Goal: Task Accomplishment & Management: Manage account settings

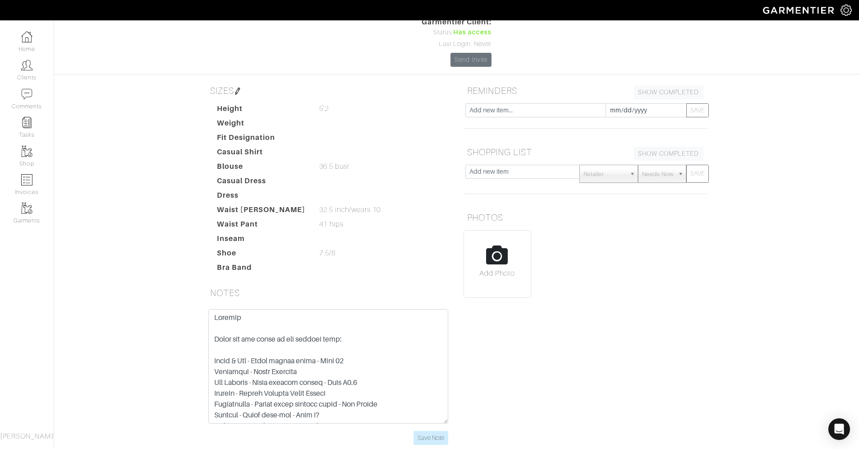
scroll to position [102, 0]
click at [29, 67] on img at bounding box center [26, 65] width 11 height 11
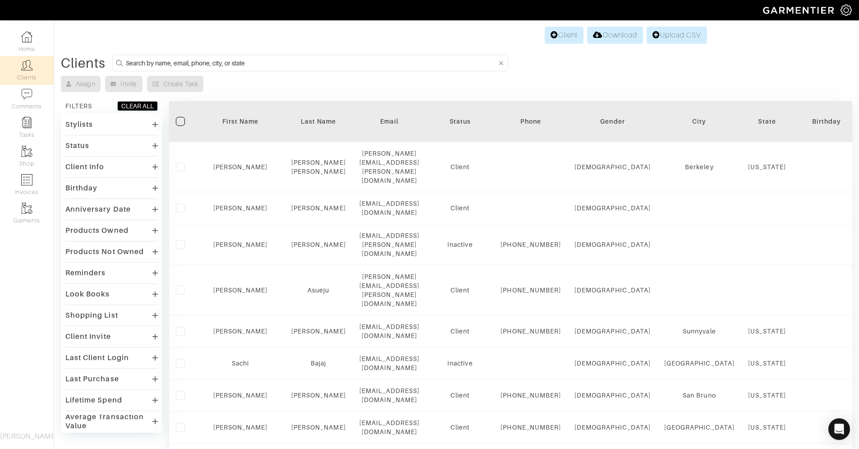
click at [291, 65] on input at bounding box center [311, 62] width 371 height 11
paste input "[PERSON_NAME]"
type input "[PERSON_NAME]"
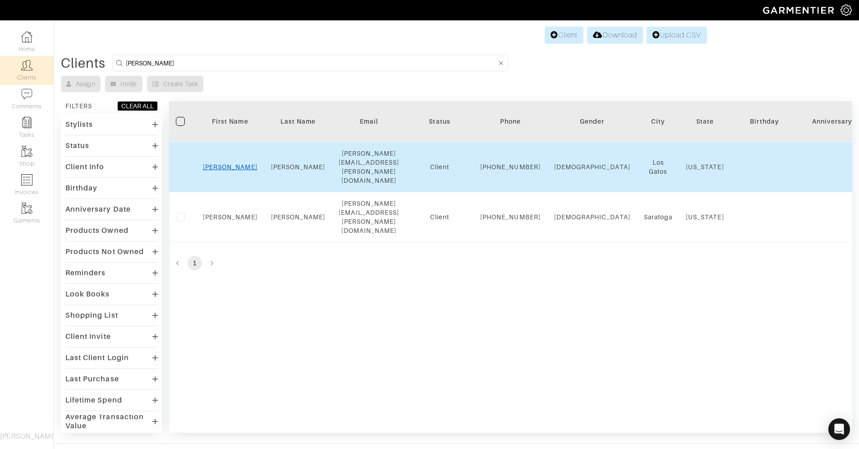
click at [223, 165] on link "[PERSON_NAME]" at bounding box center [230, 166] width 55 height 7
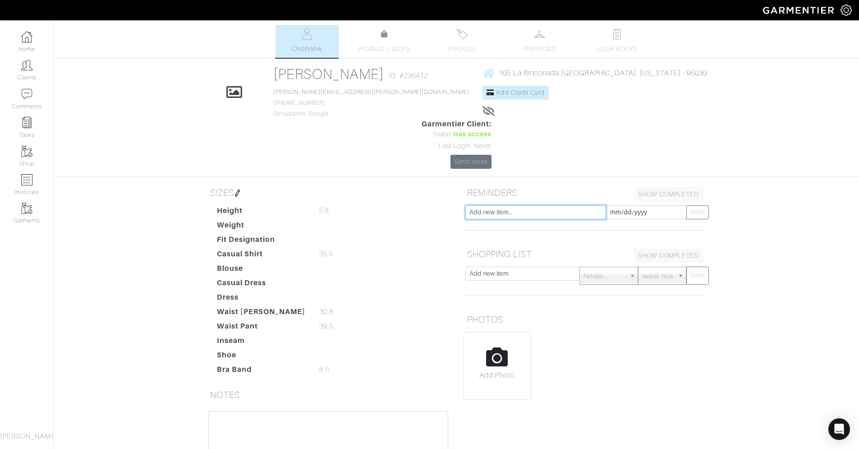
click at [529, 205] on input "text" at bounding box center [535, 212] width 141 height 14
type input "seasonal check in"
click at [647, 205] on input "[DATE]" at bounding box center [646, 212] width 81 height 14
click at [686, 66] on th "»" at bounding box center [689, 64] width 10 height 12
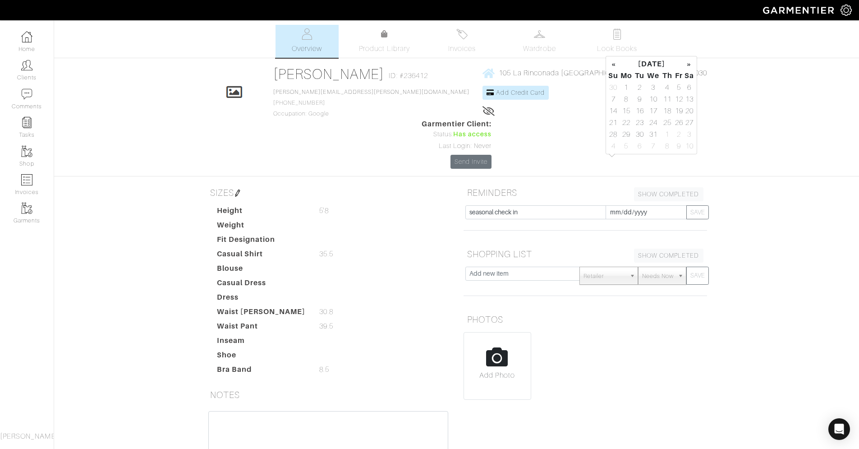
click at [686, 66] on th "»" at bounding box center [689, 64] width 10 height 12
click at [648, 109] on td "14" at bounding box center [653, 111] width 15 height 12
type input "[DATE]"
click at [707, 205] on button "SAVE" at bounding box center [697, 212] width 23 height 14
type input "[DATE]"
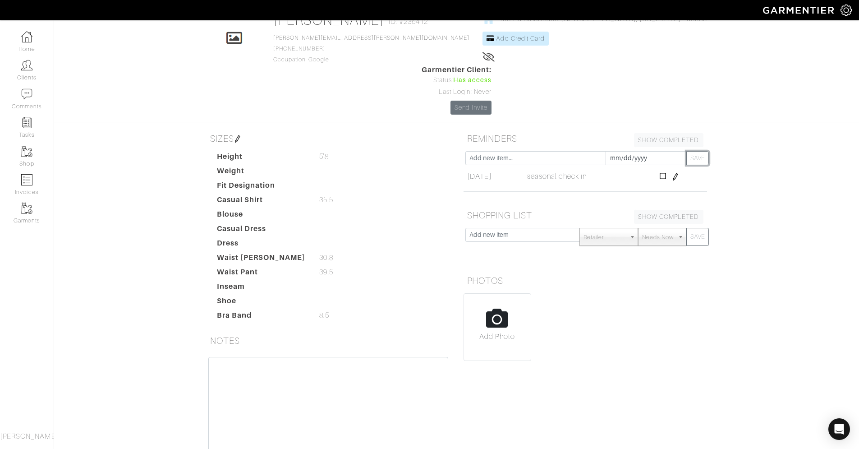
scroll to position [58, 0]
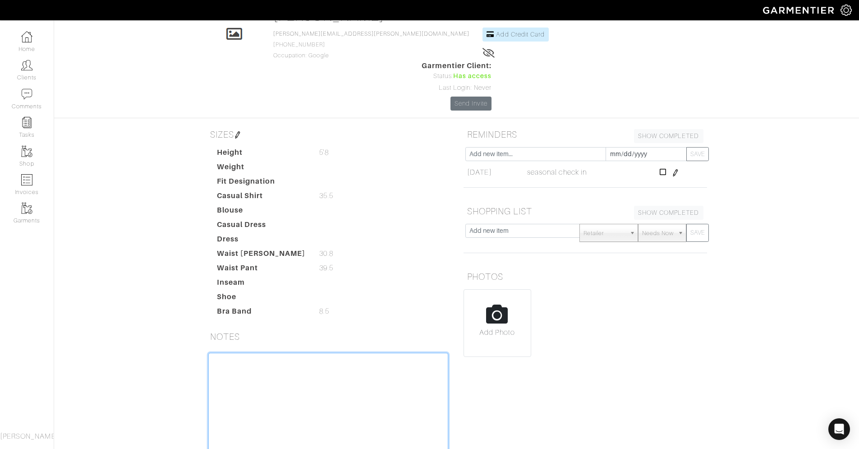
click at [221, 353] on textarea at bounding box center [328, 410] width 240 height 115
paste textarea "Keeping These are the items we had success with: Banana Republic - Oatmeal cash…"
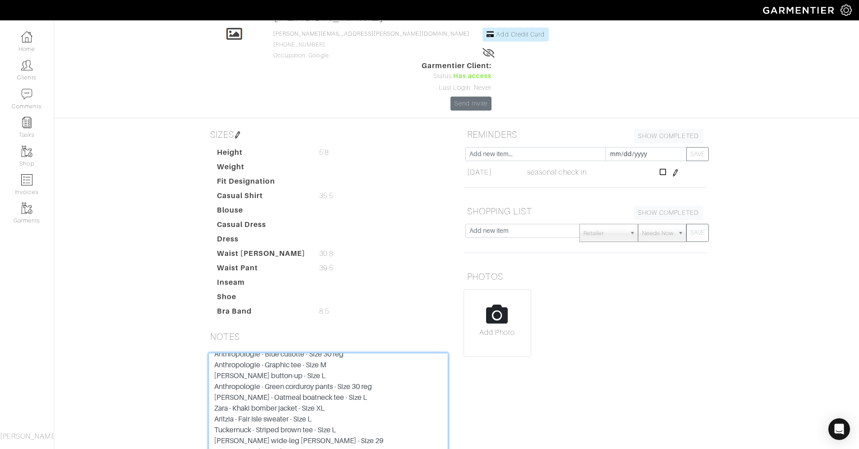
scroll to position [0, 0]
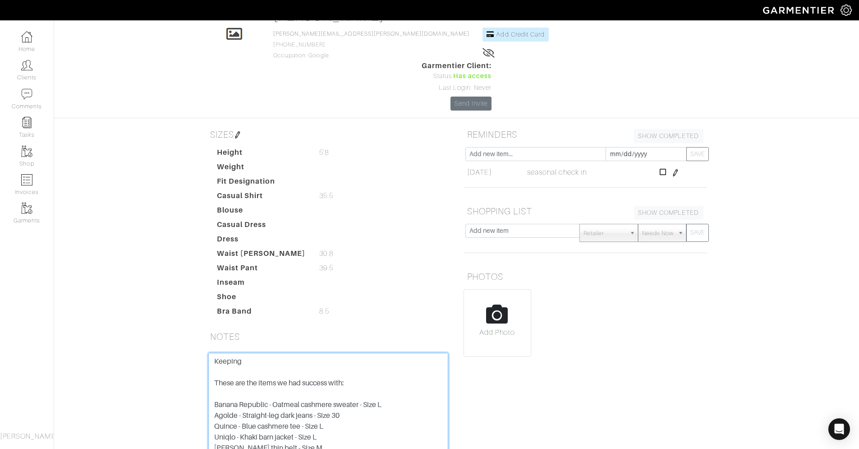
drag, startPoint x: 348, startPoint y: 336, endPoint x: 189, endPoint y: 328, distance: 159.4
click at [189, 328] on div "[PERSON_NAME] Overview Overview Product Library Invoices Wardrobe Look Books Ov…" at bounding box center [429, 233] width 859 height 533
click at [216, 353] on textarea "Keeping: Banana Republic - Oatmeal cashmere sweater - Size L Agolde - Straight-…" at bounding box center [328, 410] width 240 height 115
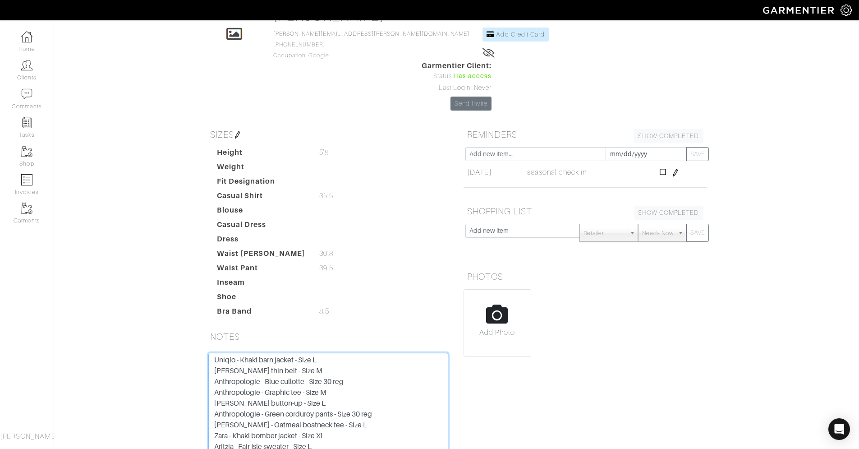
scroll to position [76, 0]
type textarea "Keeping: Banana Republic - Oatmeal cashmere sweater - Size L Agolde - Straight-…"
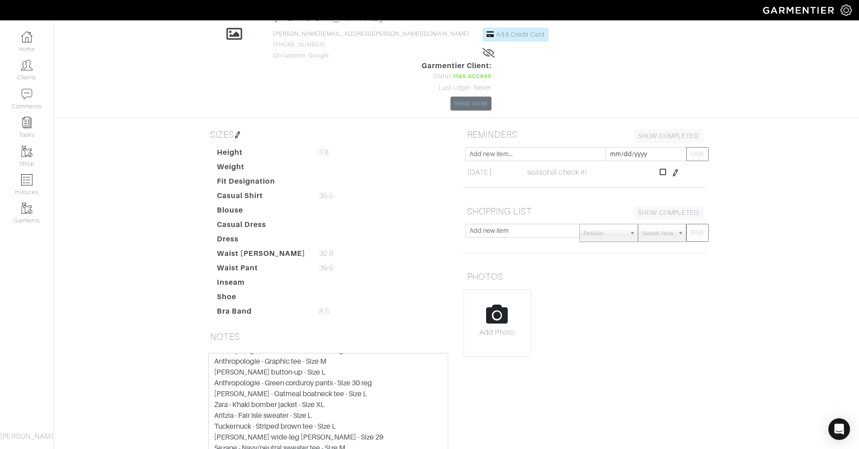
click at [473, 165] on td "[DATE] [DATE]" at bounding box center [495, 172] width 60 height 15
click at [499, 224] on input "text" at bounding box center [522, 231] width 115 height 14
paste input "White Tank"
type input "White Tank"
click at [669, 224] on span "Needs Now" at bounding box center [658, 233] width 32 height 18
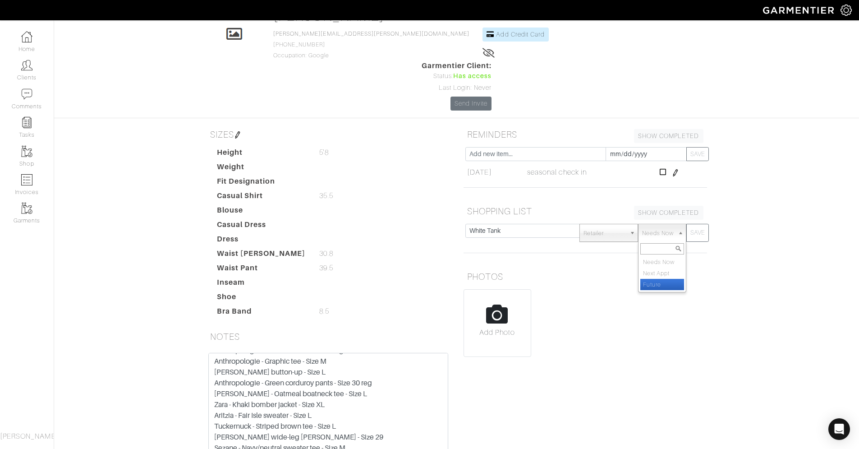
click at [659, 279] on li "Future" at bounding box center [661, 284] width 43 height 11
select select "Future"
click at [700, 224] on button "SAVE" at bounding box center [697, 233] width 23 height 18
select select "Needs Now"
click at [490, 224] on input "text" at bounding box center [522, 231] width 115 height 14
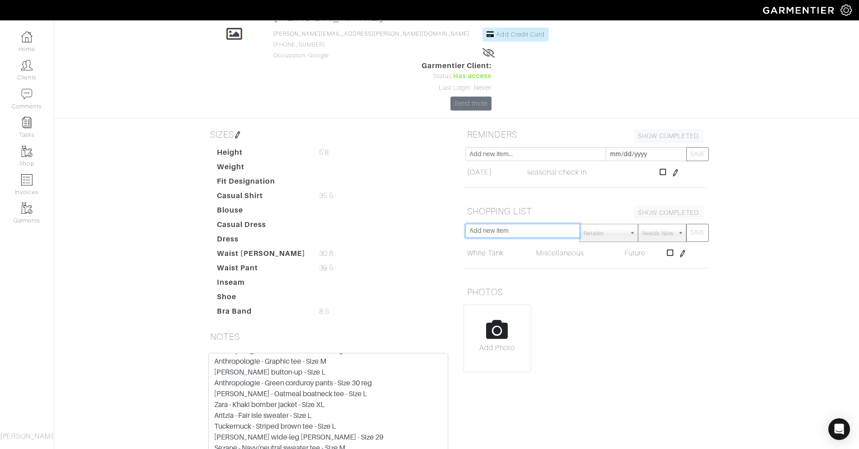
paste input "Cashmere tees"
type input "Cashmere tees"
click at [659, 224] on span "Needs Now" at bounding box center [658, 233] width 32 height 18
click at [661, 279] on li "Future" at bounding box center [661, 284] width 43 height 11
select select "Future"
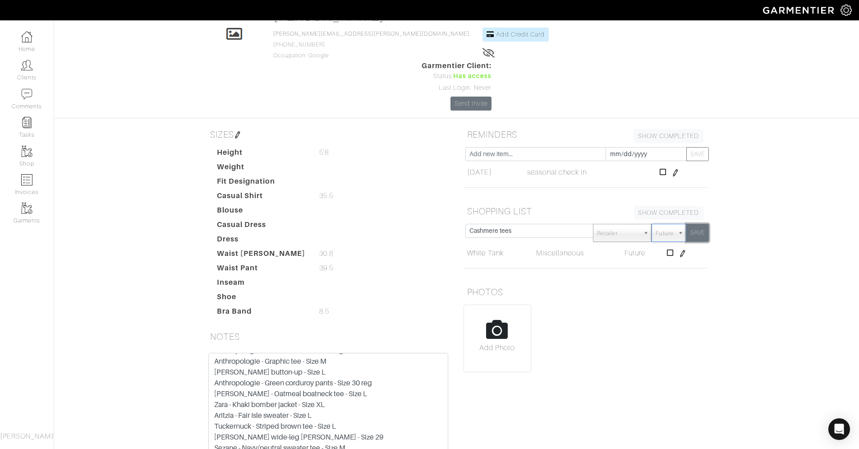
click at [696, 224] on button "SAVE" at bounding box center [697, 233] width 23 height 18
select select "Needs Now"
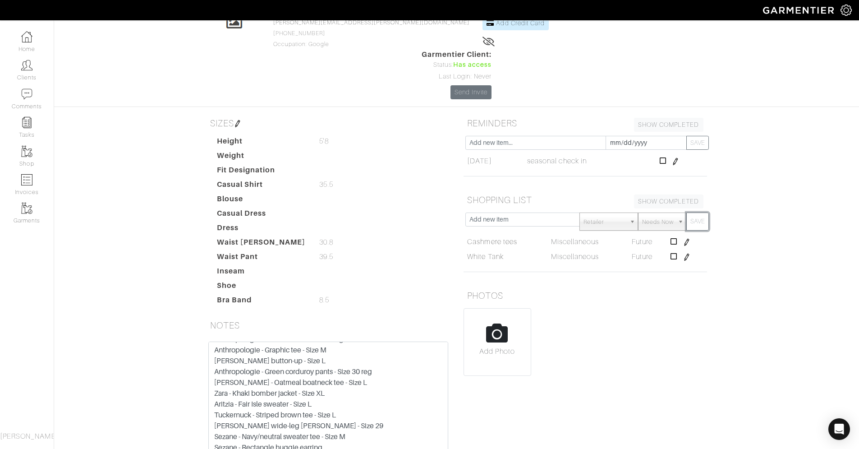
scroll to position [75, 0]
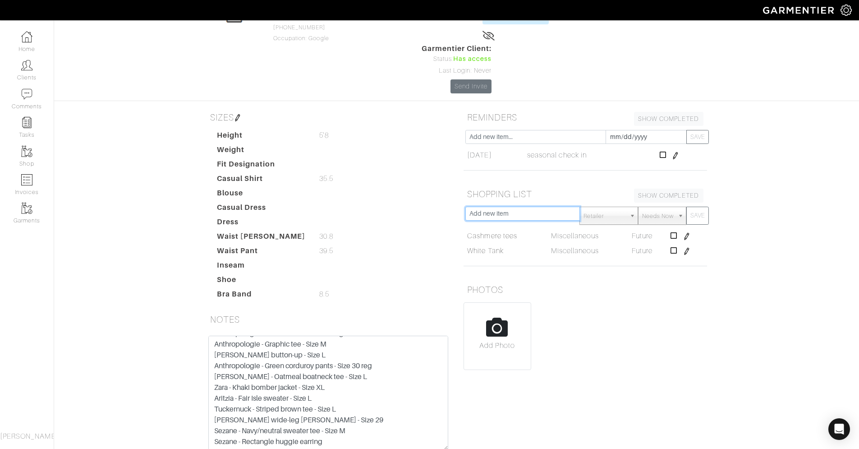
click at [524, 207] on input "text" at bounding box center [522, 214] width 115 height 14
paste input "Dark Wash Straight Jeans"
type input "Dark Wash Straight Jeans"
click at [663, 207] on span "Needs Now" at bounding box center [658, 216] width 32 height 18
click at [652, 262] on li "Future" at bounding box center [661, 267] width 43 height 11
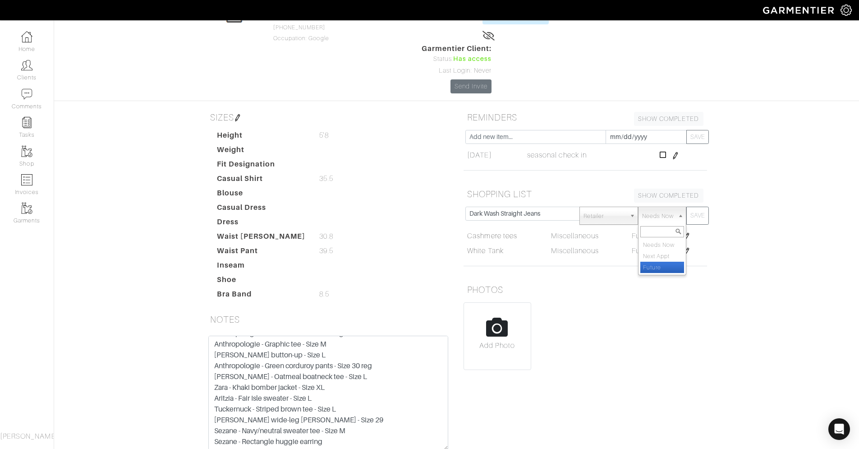
select select "Future"
click at [695, 207] on button "SAVE" at bounding box center [697, 216] width 23 height 18
select select "Needs Now"
click at [522, 207] on input "text" at bounding box center [522, 214] width 115 height 14
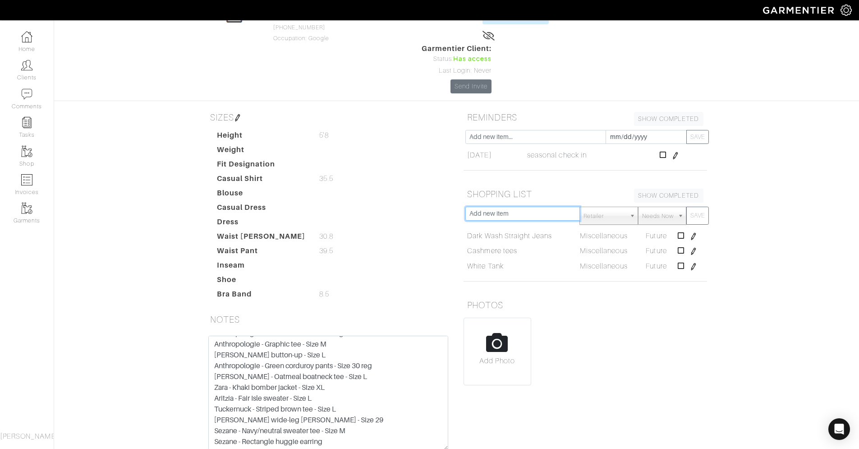
paste input "Black Denim"
type input "Black Denim"
click at [653, 207] on span "Needs Now" at bounding box center [658, 216] width 32 height 18
click at [658, 262] on li "Future" at bounding box center [661, 267] width 43 height 11
select select "Future"
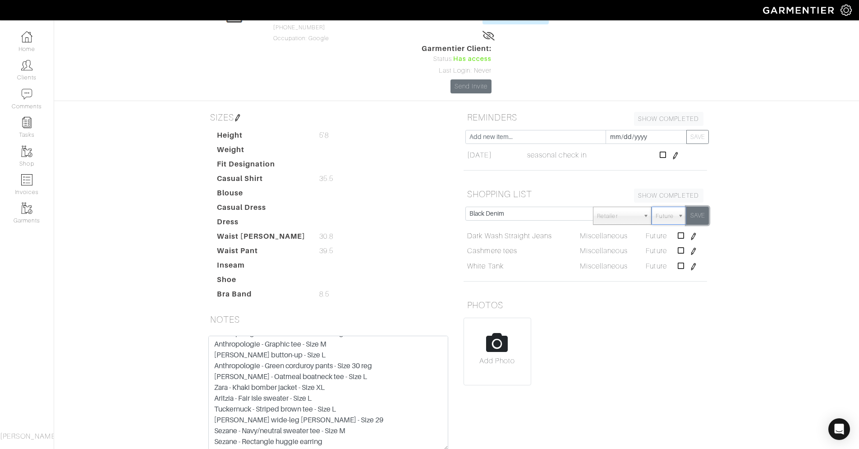
click at [696, 207] on button "SAVE" at bounding box center [697, 216] width 23 height 18
select select "Needs Now"
click at [495, 207] on input "text" at bounding box center [522, 214] width 115 height 14
paste input "Different Types of Casual Pants"
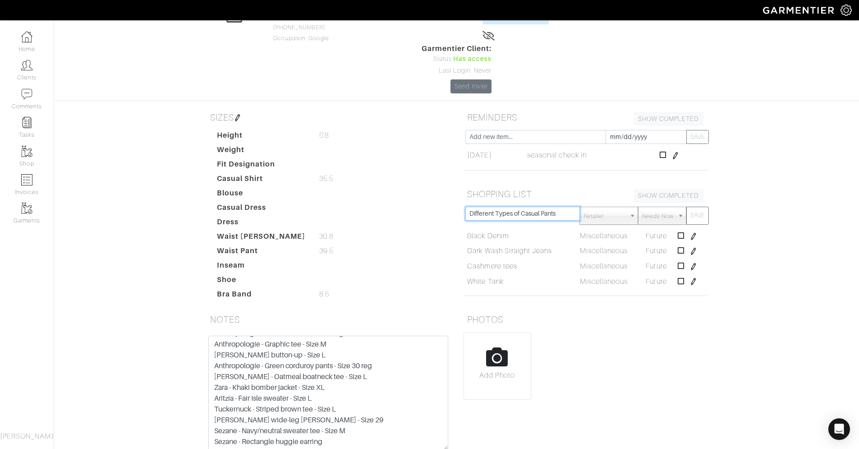
type input "Different Types of Casual Pants"
click at [661, 207] on span "Needs Now" at bounding box center [658, 216] width 32 height 18
click at [663, 262] on li "Future" at bounding box center [661, 267] width 43 height 11
select select "Future"
click at [699, 207] on button "SAVE" at bounding box center [697, 216] width 23 height 18
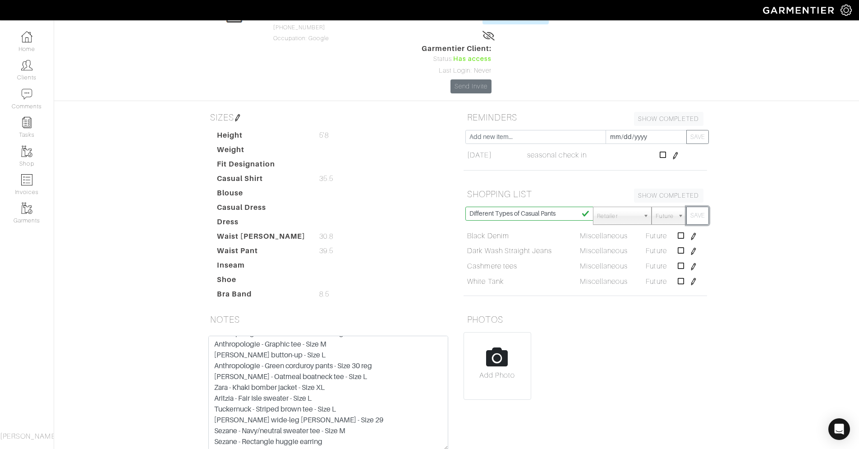
select select "Needs Now"
click at [513, 207] on input "text" at bounding box center [522, 214] width 115 height 14
paste input "Updated Work Tees"
type input "Updated Work Tees"
click at [671, 207] on span "Needs Now" at bounding box center [658, 216] width 32 height 18
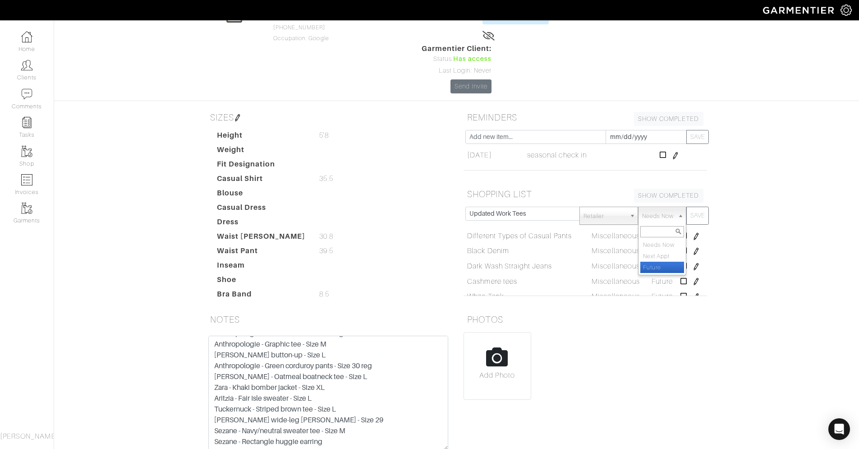
click at [662, 262] on li "Future" at bounding box center [661, 267] width 43 height 11
select select "Future"
click at [700, 207] on button "SAVE" at bounding box center [697, 216] width 23 height 18
select select "Needs Now"
click at [517, 207] on input "text" at bounding box center [522, 214] width 115 height 14
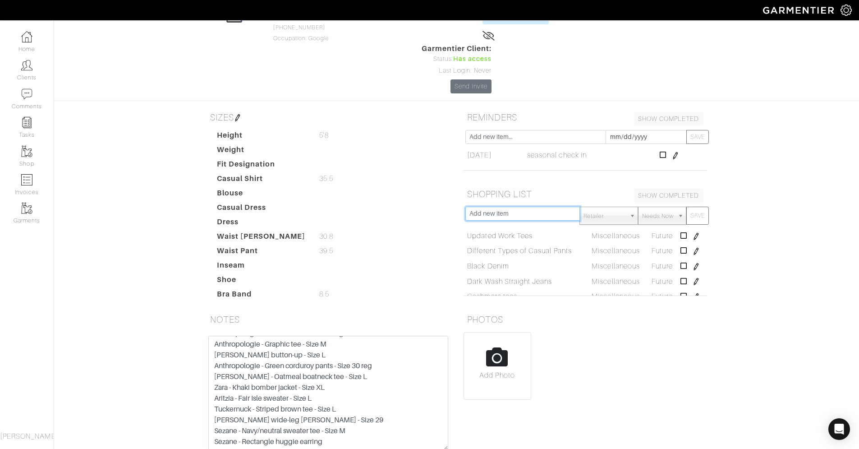
paste input "Corduroy"
type input "Corduroy"
click at [662, 207] on span "Needs Now" at bounding box center [658, 216] width 32 height 18
click at [660, 262] on li "Future" at bounding box center [661, 267] width 43 height 11
select select "Future"
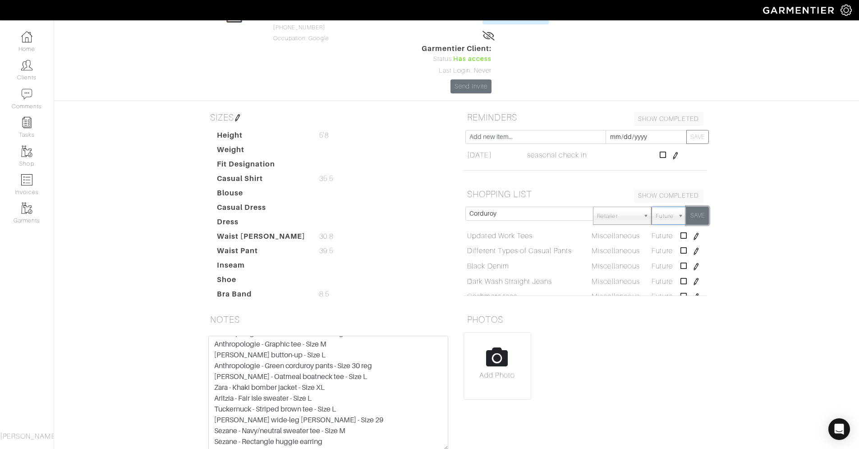
click at [702, 207] on button "SAVE" at bounding box center [697, 216] width 23 height 18
select select "Needs Now"
click at [517, 207] on input "text" at bounding box center [522, 214] width 115 height 14
click at [496, 207] on input "text" at bounding box center [522, 214] width 115 height 14
click at [528, 207] on input "text" at bounding box center [522, 214] width 115 height 14
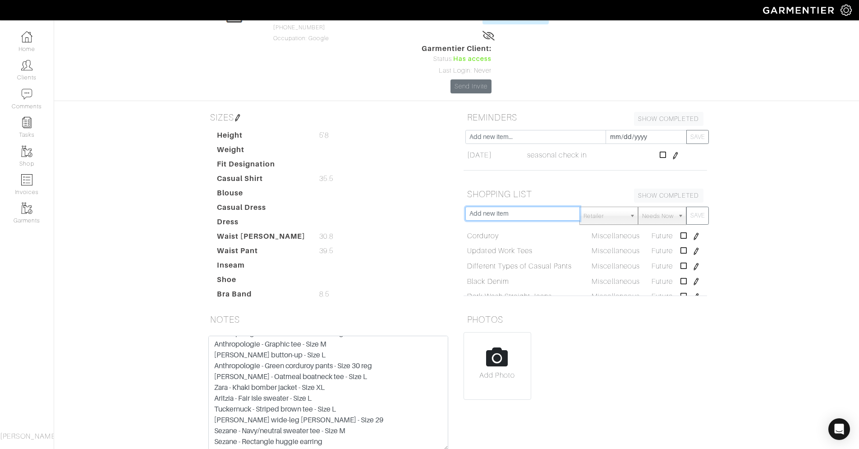
click at [543, 207] on input "text" at bounding box center [522, 214] width 115 height 14
paste input "[PERSON_NAME]"
type input "[PERSON_NAME]"
click at [658, 207] on span "Needs Now" at bounding box center [658, 216] width 32 height 18
click at [652, 262] on li "Future" at bounding box center [661, 267] width 43 height 11
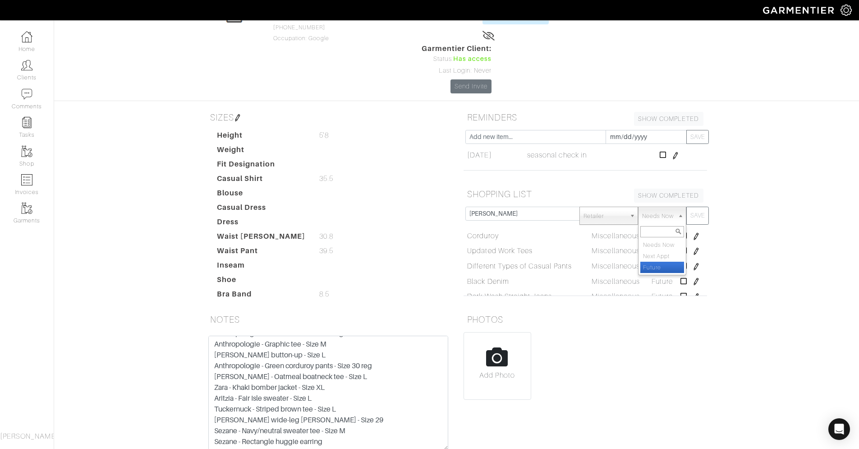
select select "Future"
click at [700, 207] on button "SAVE" at bounding box center [697, 216] width 23 height 18
select select "Needs Now"
click at [517, 207] on input "text" at bounding box center [522, 214] width 115 height 14
paste input "Neutral Transitional Weather Jacket"
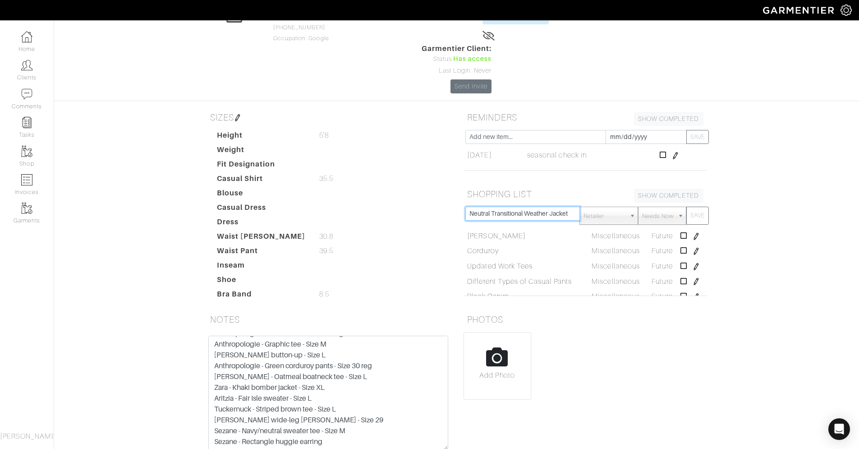
type input "Neutral Transitional Weather Jacket"
click at [659, 207] on span "Needs Now" at bounding box center [658, 216] width 32 height 18
click at [666, 262] on li "Future" at bounding box center [661, 267] width 43 height 11
select select "Future"
click at [700, 207] on button "SAVE" at bounding box center [697, 216] width 23 height 18
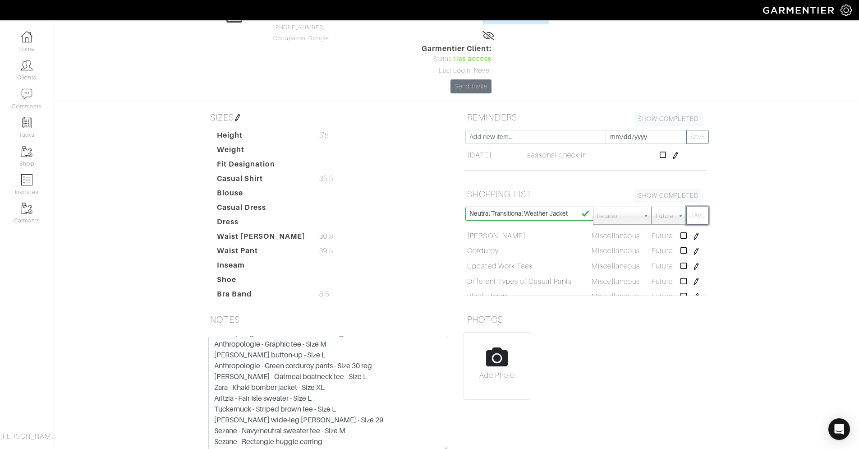
select select "Needs Now"
click at [531, 207] on input "text" at bounding box center [522, 214] width 115 height 14
click at [524, 207] on input "text" at bounding box center [522, 214] width 115 height 14
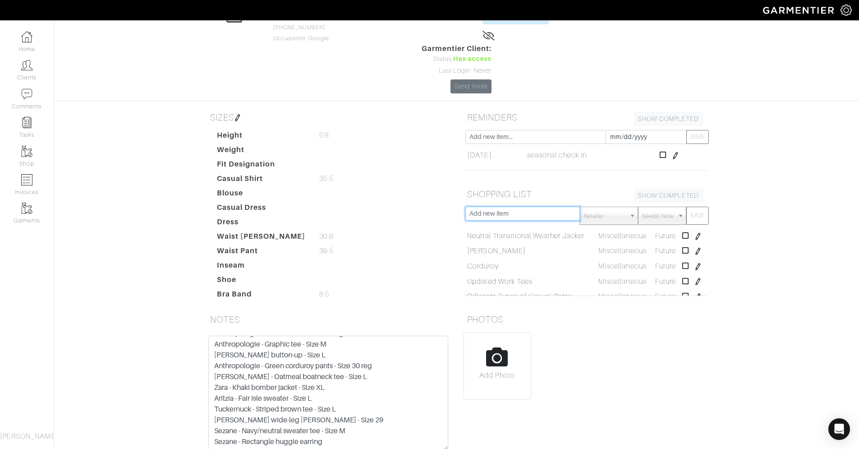
click at [547, 207] on input "text" at bounding box center [522, 214] width 115 height 14
paste input "L"
click at [510, 207] on input "text" at bounding box center [522, 214] width 115 height 14
type input "Loafer"
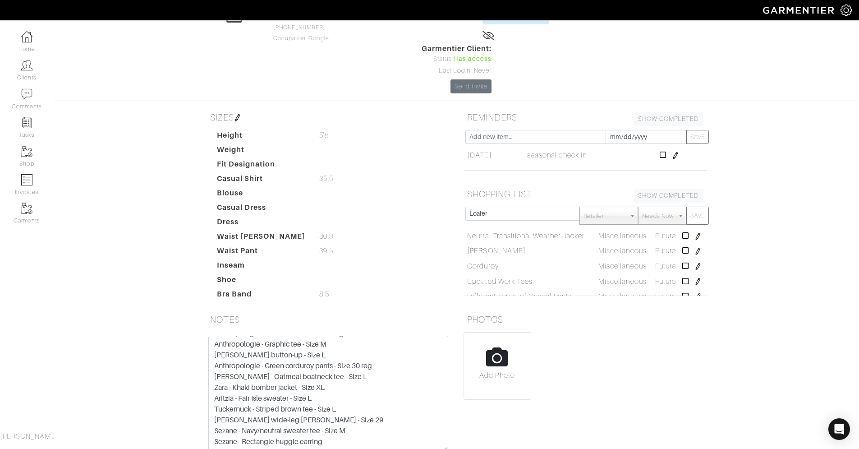
click at [635, 207] on b at bounding box center [633, 215] width 8 height 17
click at [657, 207] on span "Needs Now" at bounding box center [658, 216] width 32 height 18
click at [652, 262] on li "Future" at bounding box center [661, 267] width 43 height 11
select select "Future"
click at [691, 207] on button "SAVE" at bounding box center [697, 216] width 23 height 18
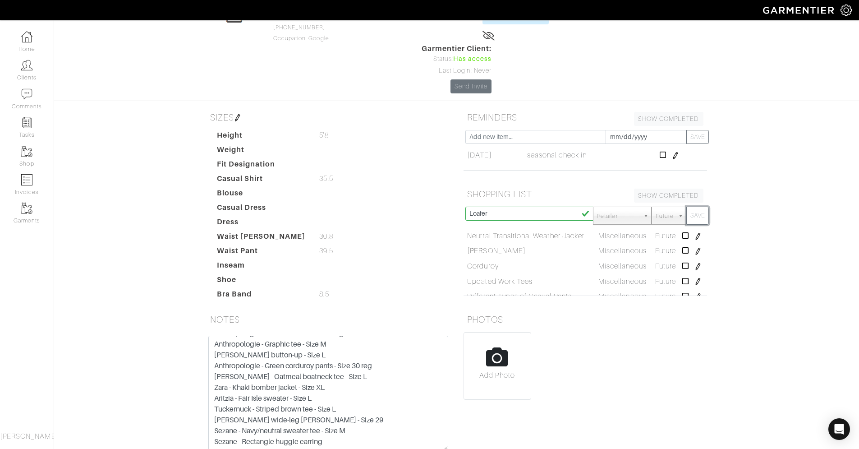
select select "Needs Now"
click at [504, 207] on input "text" at bounding box center [522, 214] width 115 height 14
paste input "Maybe another sneaker (brown)"
type input "Maybe another sneaker (brown)"
click at [670, 207] on span "Needs Now" at bounding box center [658, 216] width 32 height 18
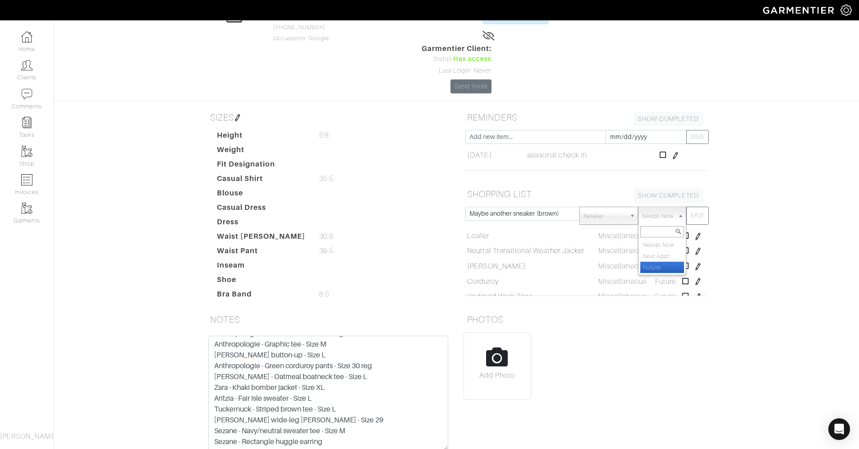
click at [652, 262] on li "Future" at bounding box center [661, 267] width 43 height 11
select select "Future"
click at [700, 207] on button "SAVE" at bounding box center [697, 216] width 23 height 18
select select "Needs Now"
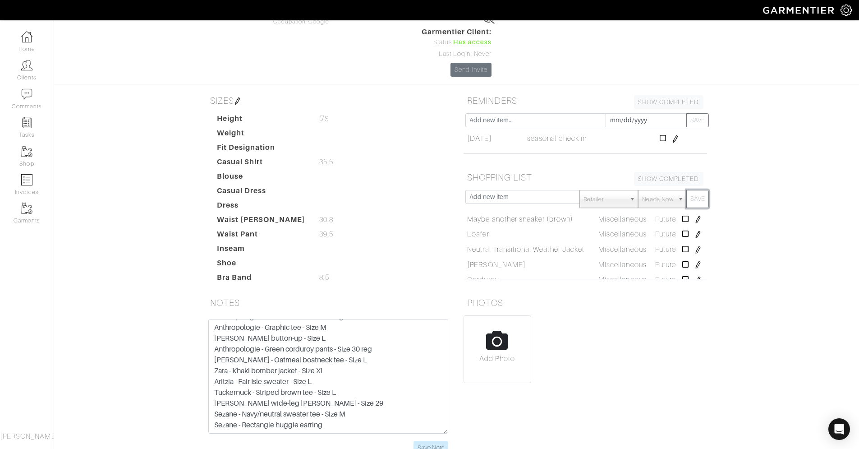
scroll to position [102, 0]
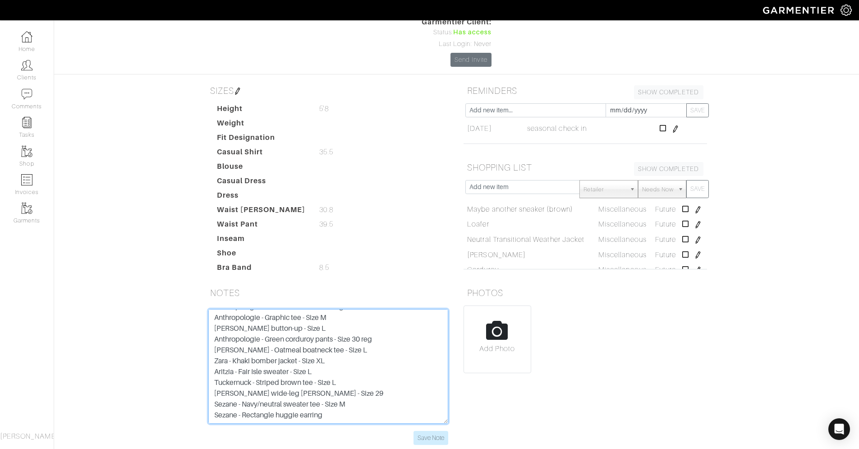
click at [338, 363] on textarea "Keeping: Banana Republic - Oatmeal cashmere sweater - Size L Agolde - Straight-…" at bounding box center [328, 366] width 240 height 115
paste textarea "Recommendations The below are replacement recommendations for items that didn't…"
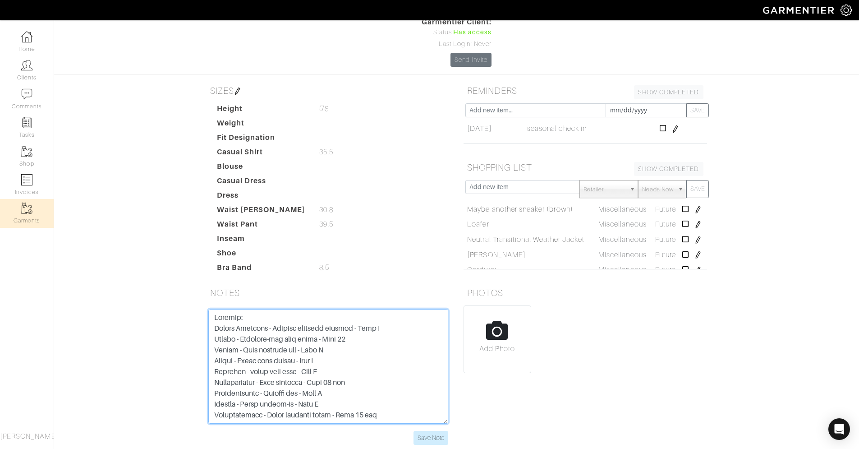
type textarea "Keeping: Banana Republic - Oatmeal cashmere sweater - Size L Agolde - Straight-…"
